Goal: Transaction & Acquisition: Download file/media

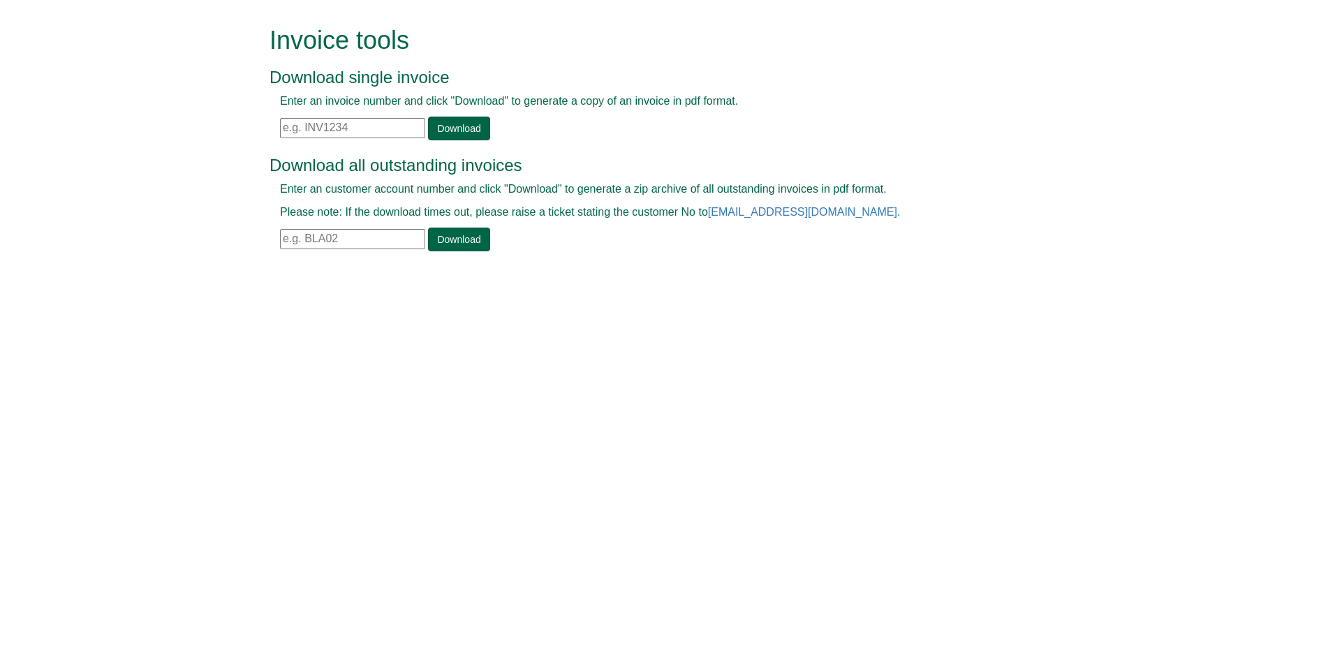
click at [379, 125] on input "text" at bounding box center [352, 128] width 145 height 20
click at [293, 244] on input "text" at bounding box center [352, 239] width 145 height 20
click at [394, 126] on input "text" at bounding box center [352, 128] width 145 height 20
paste input "INV1405175"
click at [445, 124] on link "Download" at bounding box center [458, 129] width 61 height 24
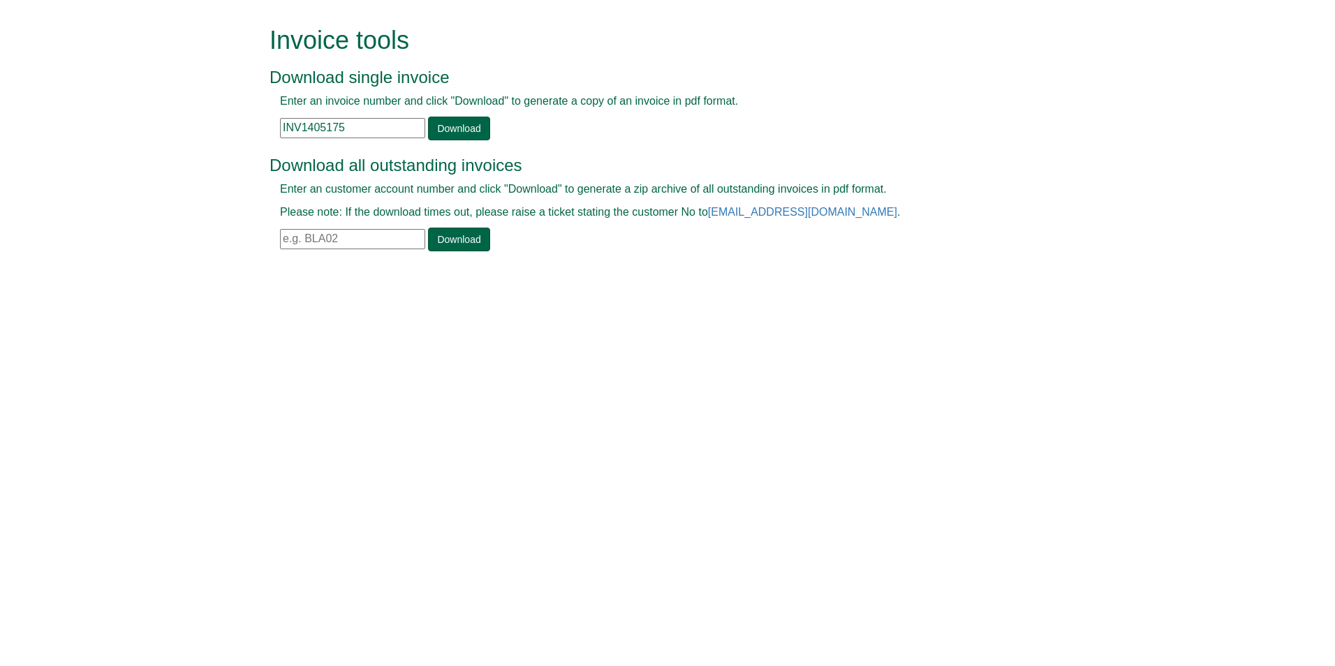
drag, startPoint x: 342, startPoint y: 128, endPoint x: 244, endPoint y: 126, distance: 97.8
click at [244, 126] on form "Invoice tools Download single invoice Enter an invoice number and click "Downlo…" at bounding box center [667, 140] width 1335 height 281
paste input "8"
type input "INV1405178"
click at [432, 136] on link "Download" at bounding box center [458, 129] width 61 height 24
